Goal: Find specific page/section: Find specific page/section

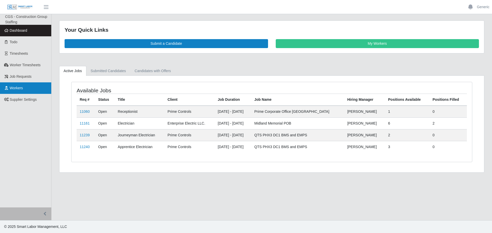
click at [4, 87] on icon at bounding box center [6, 88] width 5 height 4
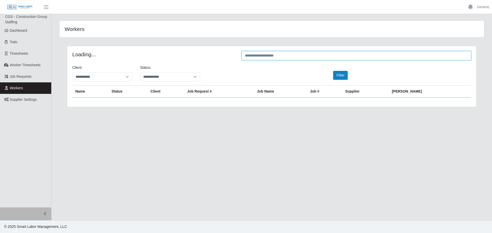
click at [259, 55] on input "text" at bounding box center [355, 55] width 229 height 9
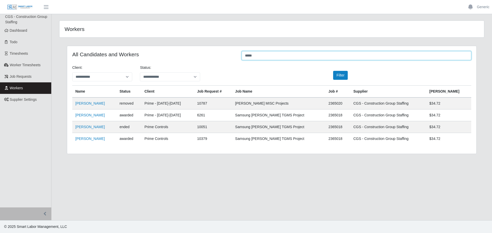
type input "*****"
